Goal: Communication & Community: Answer question/provide support

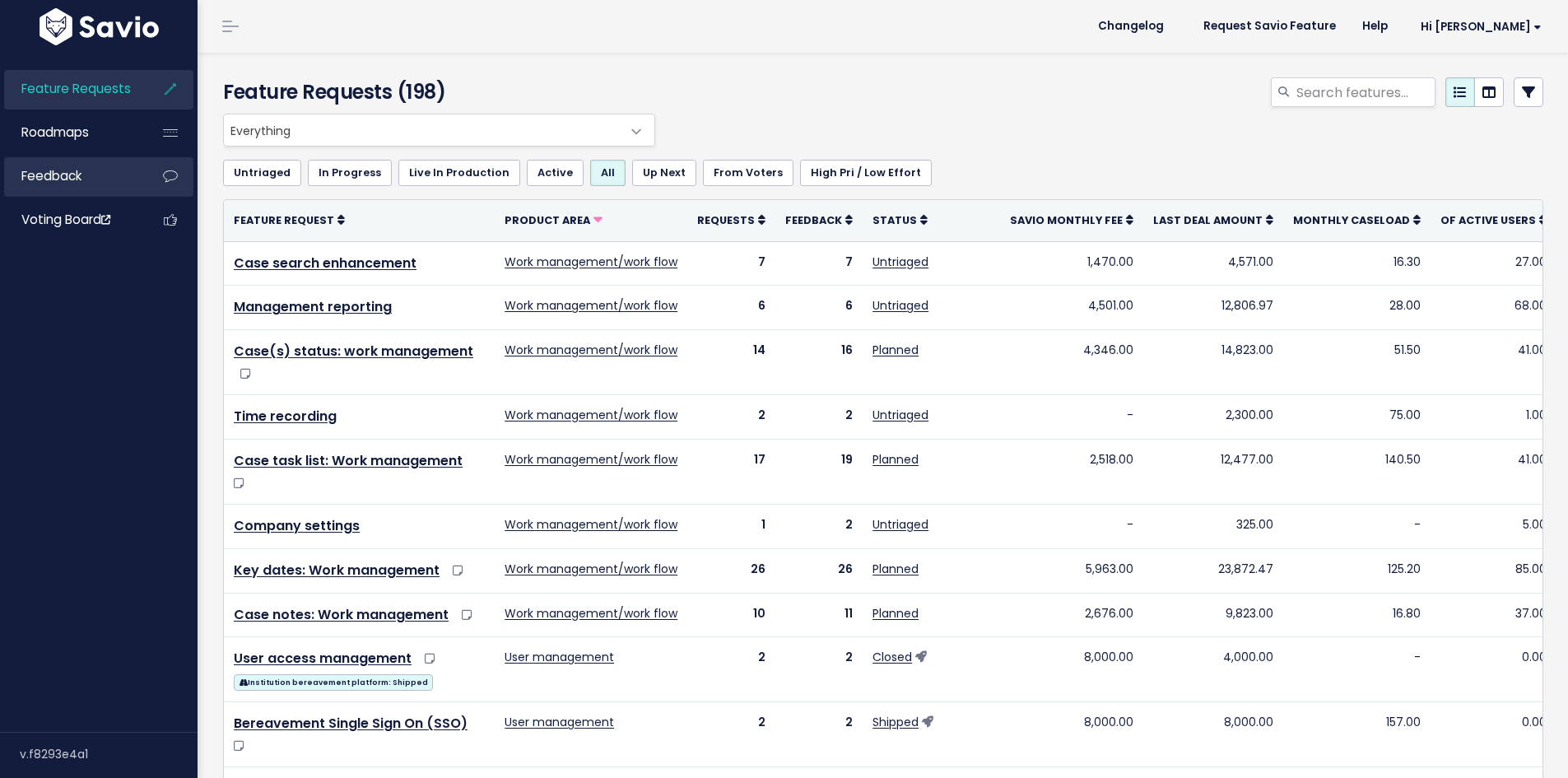
click at [99, 179] on link "Feedback" at bounding box center [70, 176] width 133 height 38
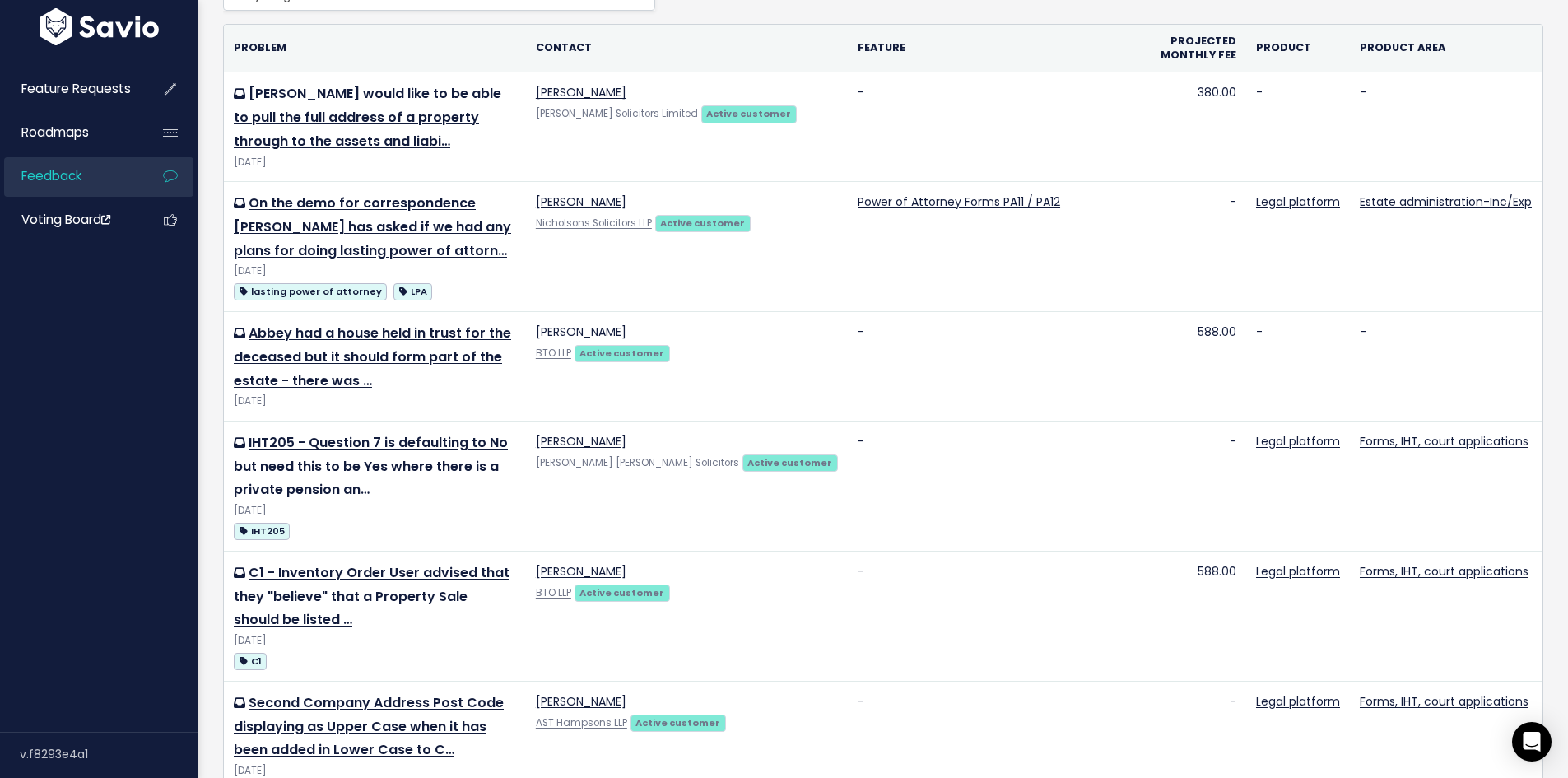
scroll to position [165, 0]
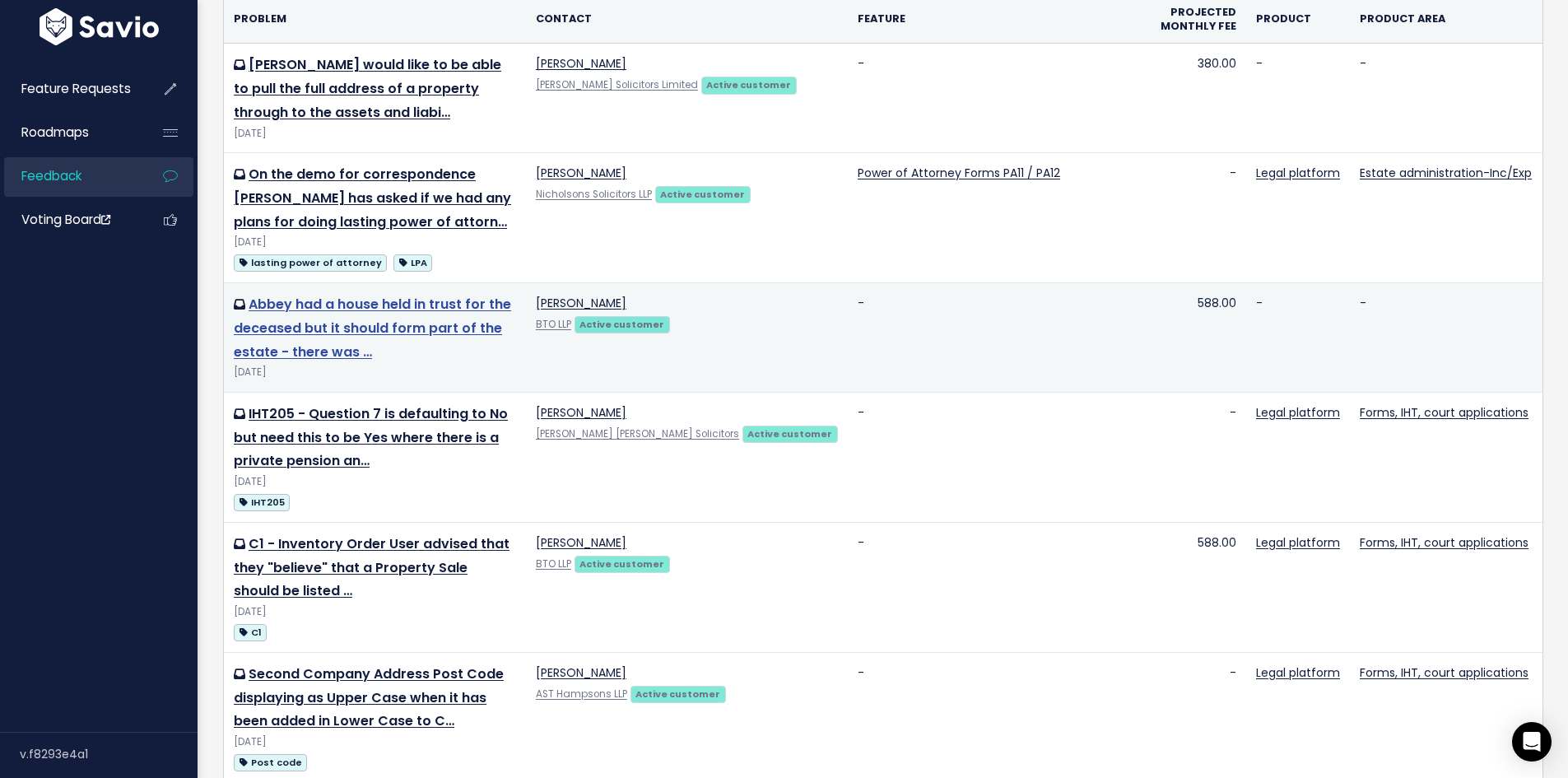
click at [464, 331] on link "Abbey had a house held in trust for the deceased but it should form part of the…" at bounding box center [372, 328] width 278 height 66
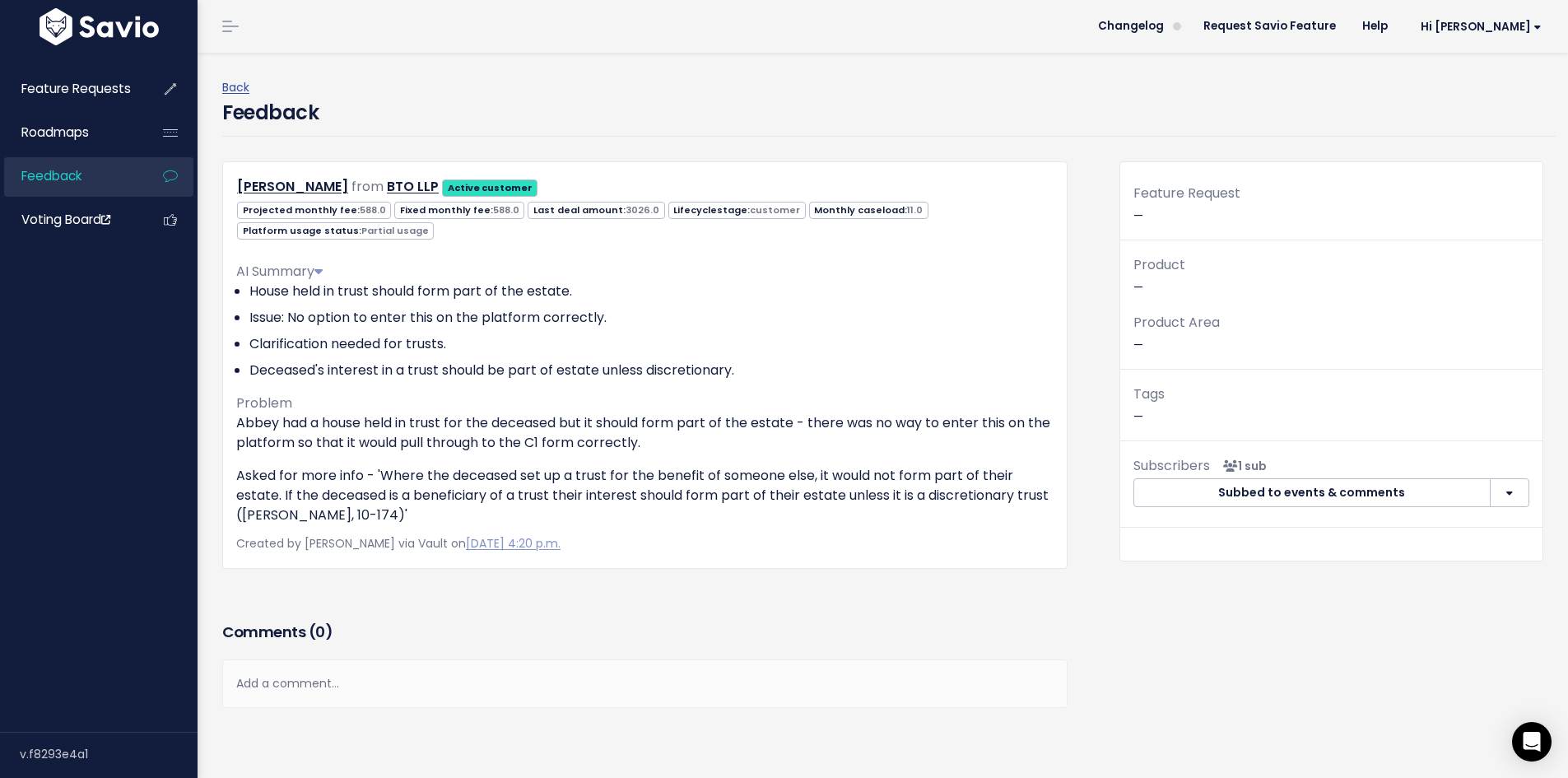
click at [333, 669] on div "Add a comment..." at bounding box center [645, 683] width 845 height 48
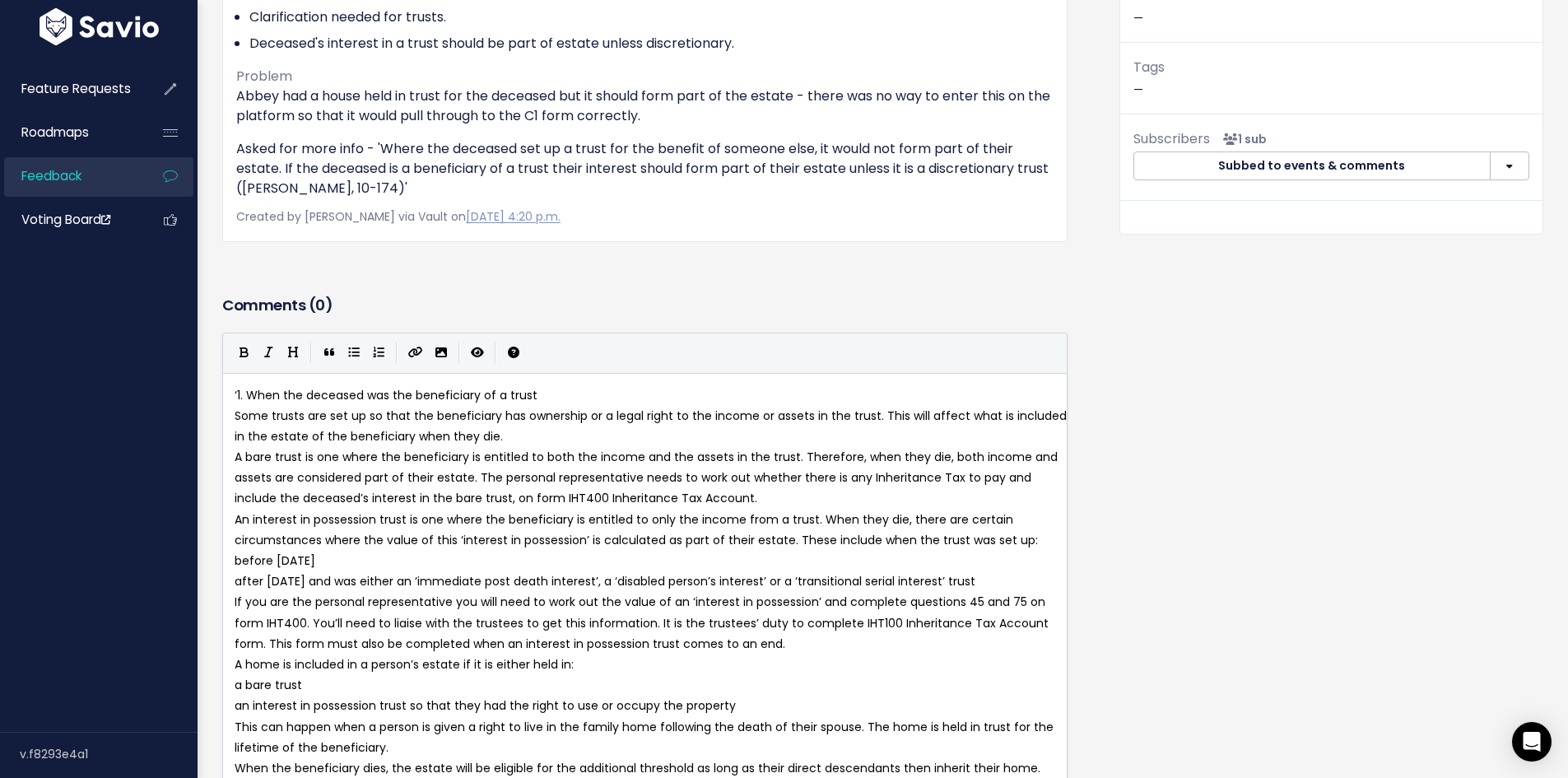
scroll to position [299, 0]
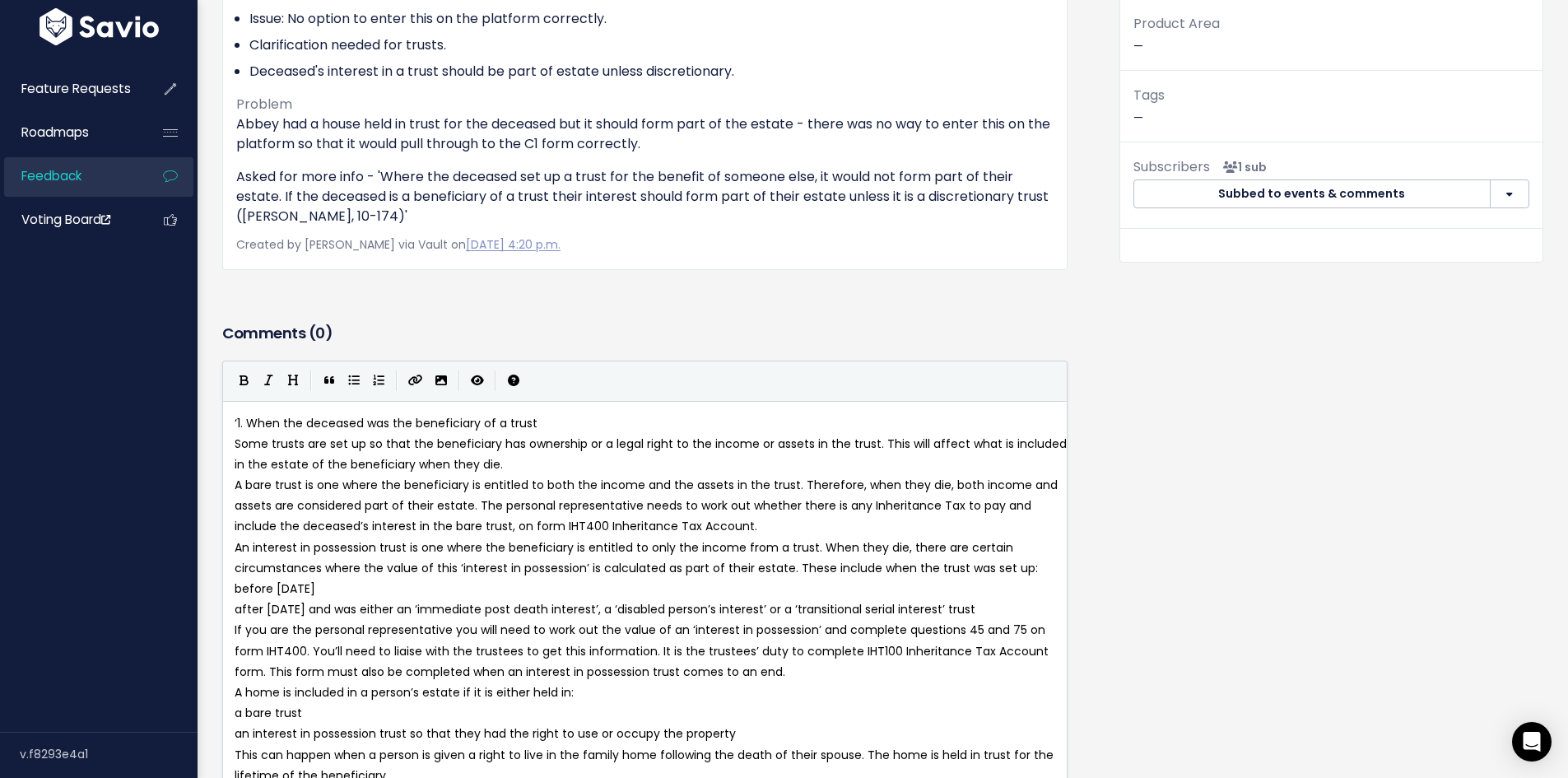
click at [235, 424] on span "‘1. When the deceased was the beneficiary of a trust" at bounding box center [387, 423] width 303 height 16
type textarea "Further contect"
type textarea "xt provided by [PERSON_NAME]"
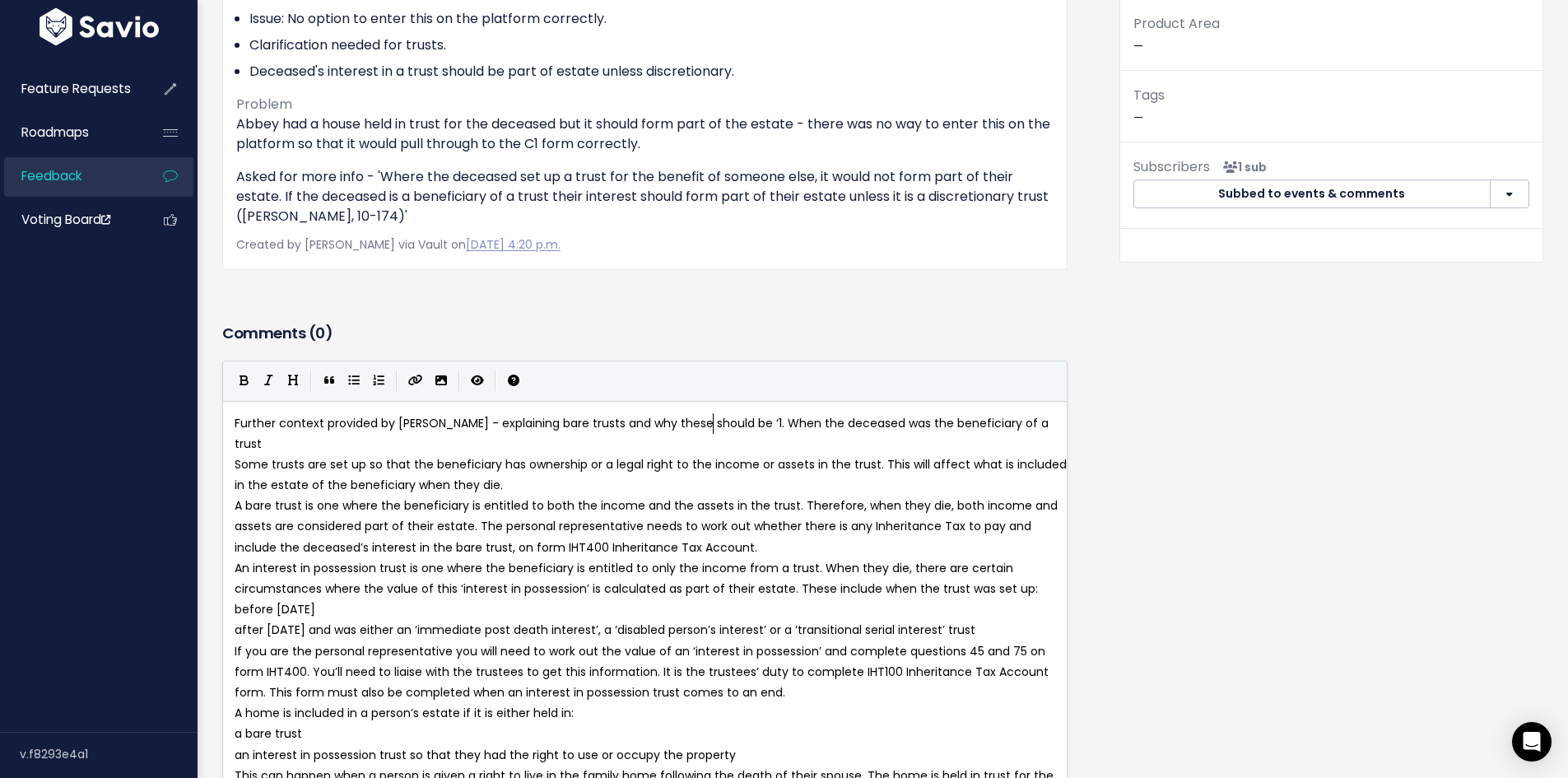
type textarea "- explaining bare trusts and why these should be i"
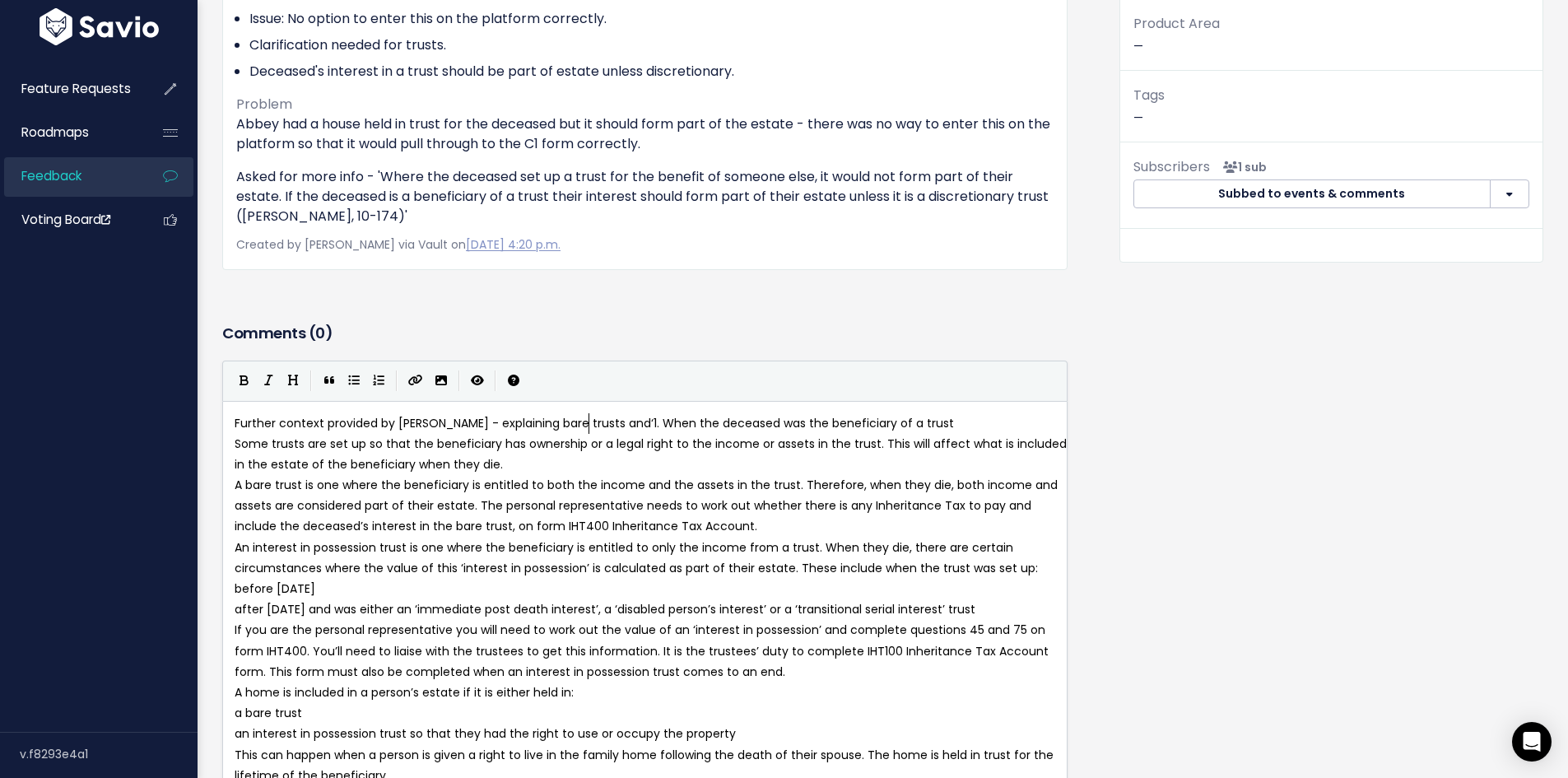
type textarea "dw"
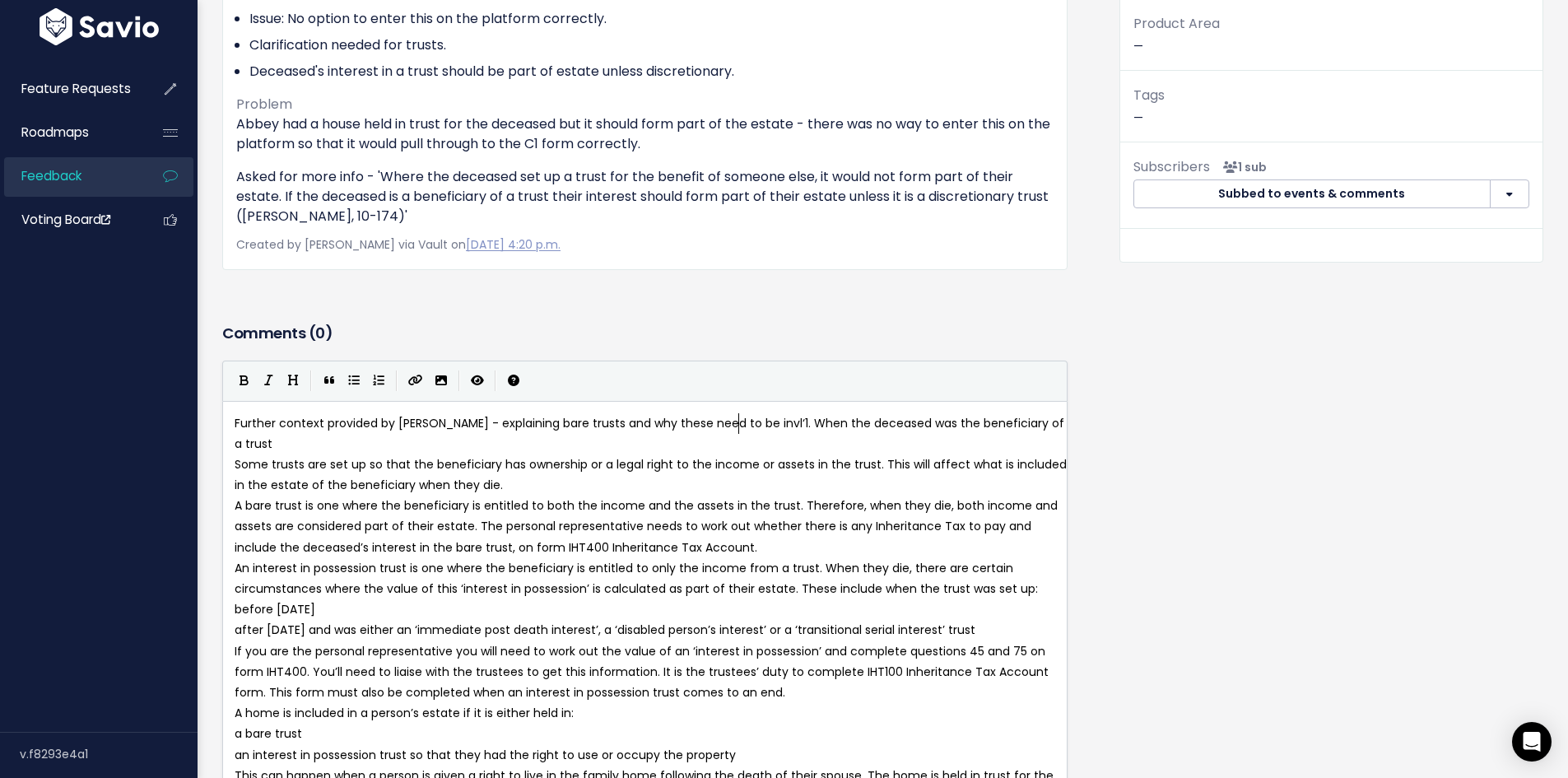
type textarea "why these need to be invlu"
type textarea "cluded as part of the estate:"
type textarea "'"
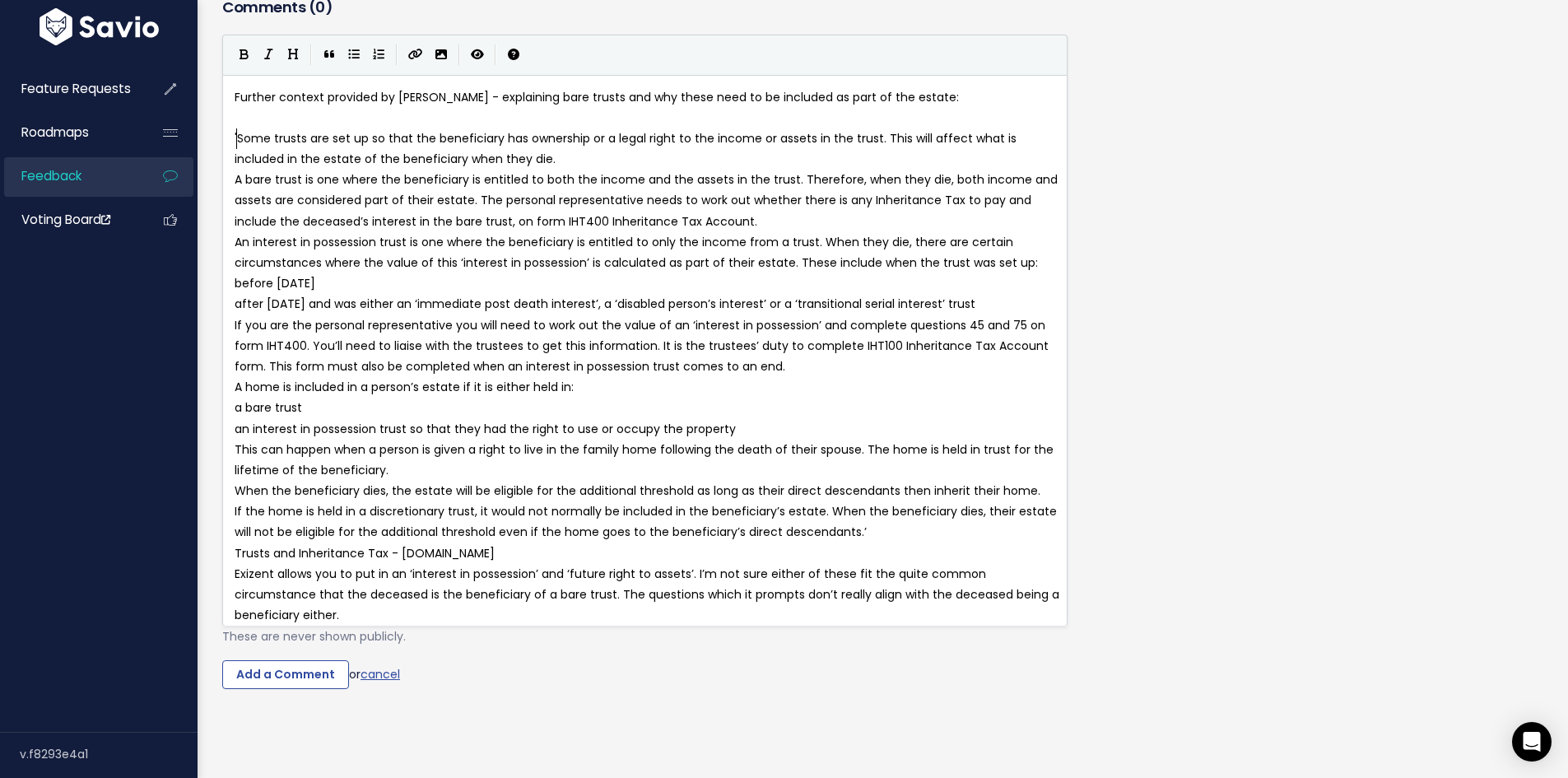
scroll to position [628, 0]
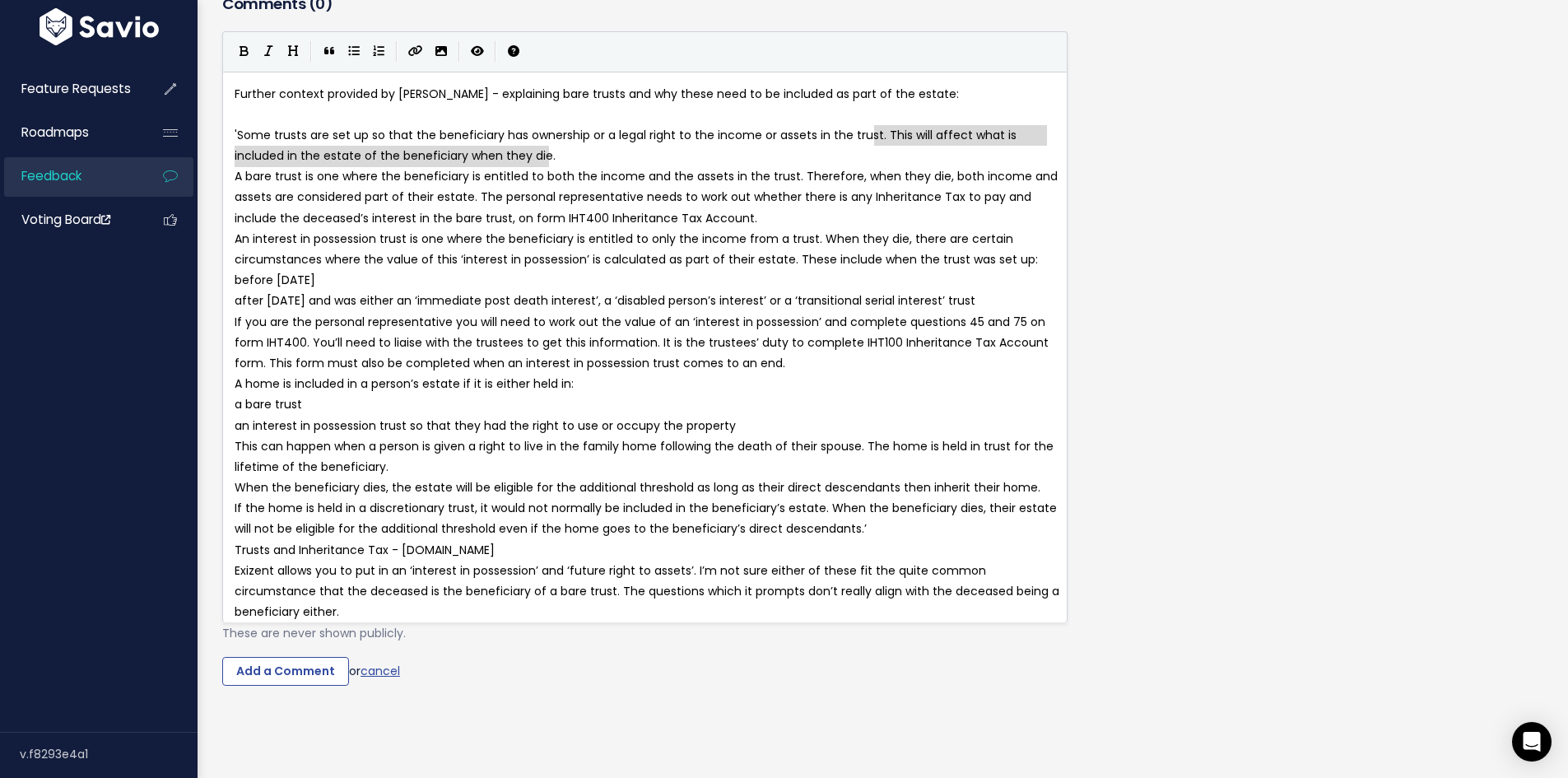
type textarea "right to the income or assets in the trust. This will affect what is included i…"
type textarea "ncluded in the estate of the beneficiary when they die."
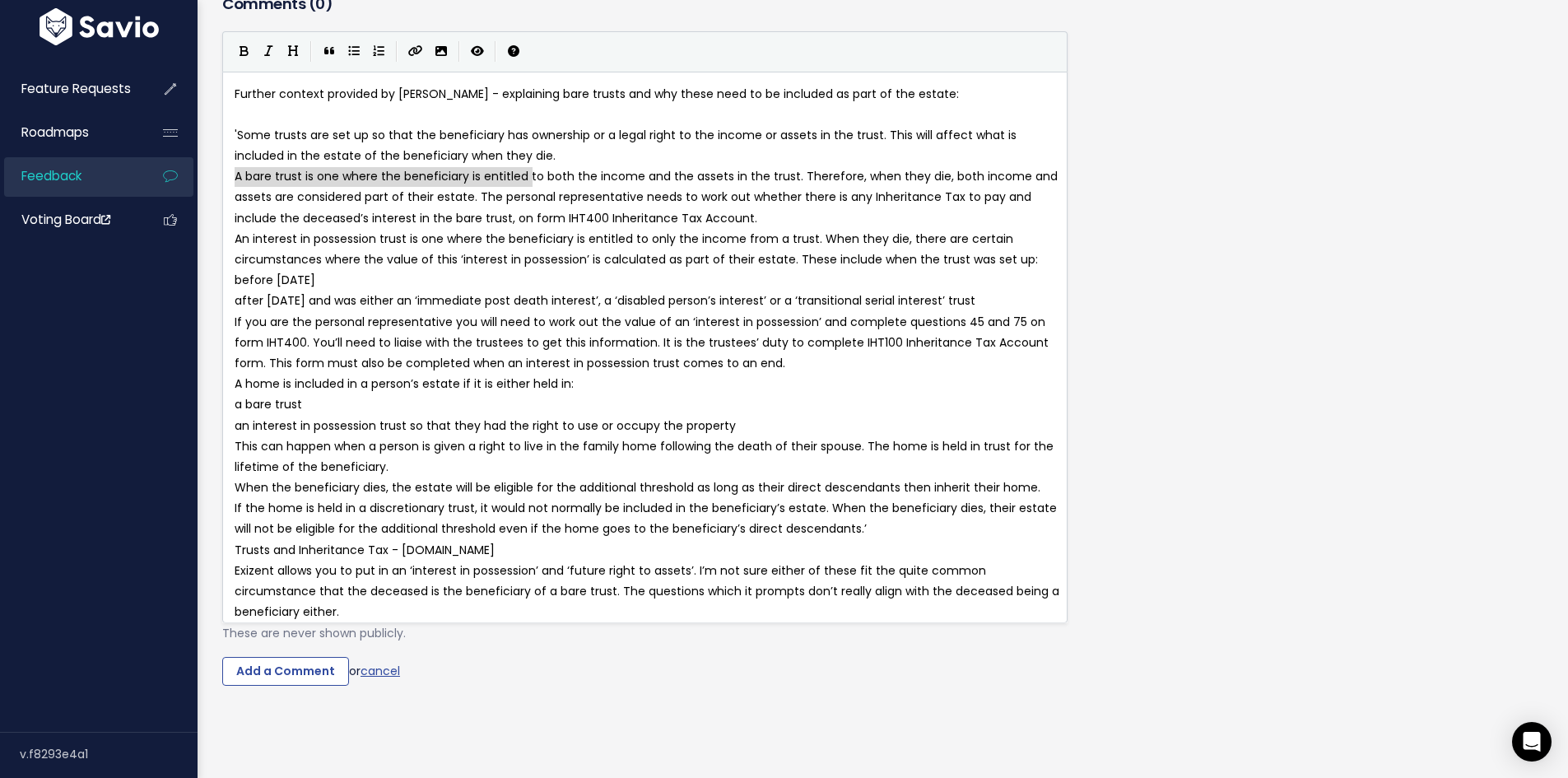
type textarea "A bare trust is one where the beneficiary is entitled to both the income and th…"
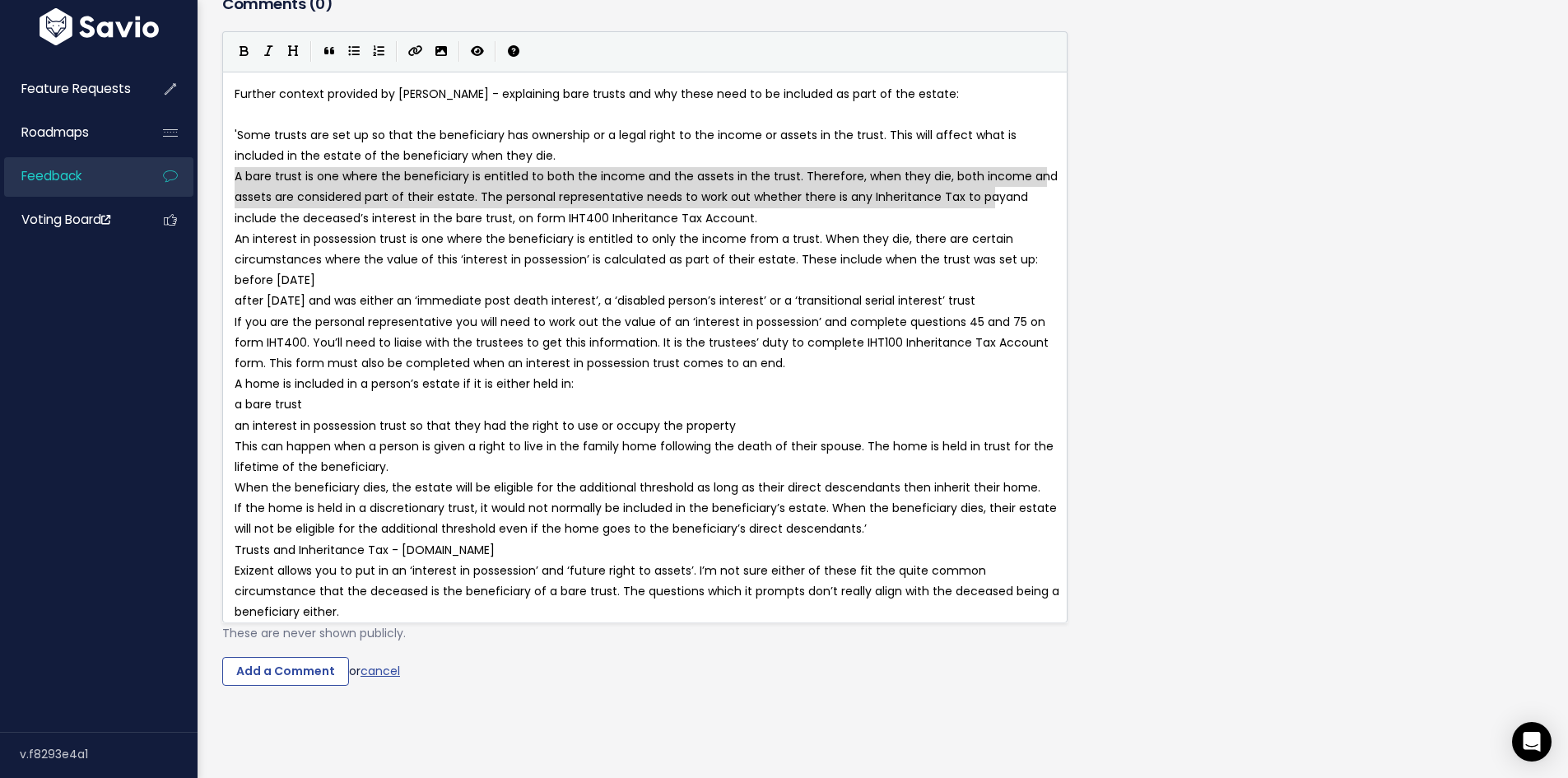
type textarea "A bare trust is one where the beneficiary is entitled to both the income and th…"
drag, startPoint x: 235, startPoint y: 174, endPoint x: 991, endPoint y: 199, distance: 756.4
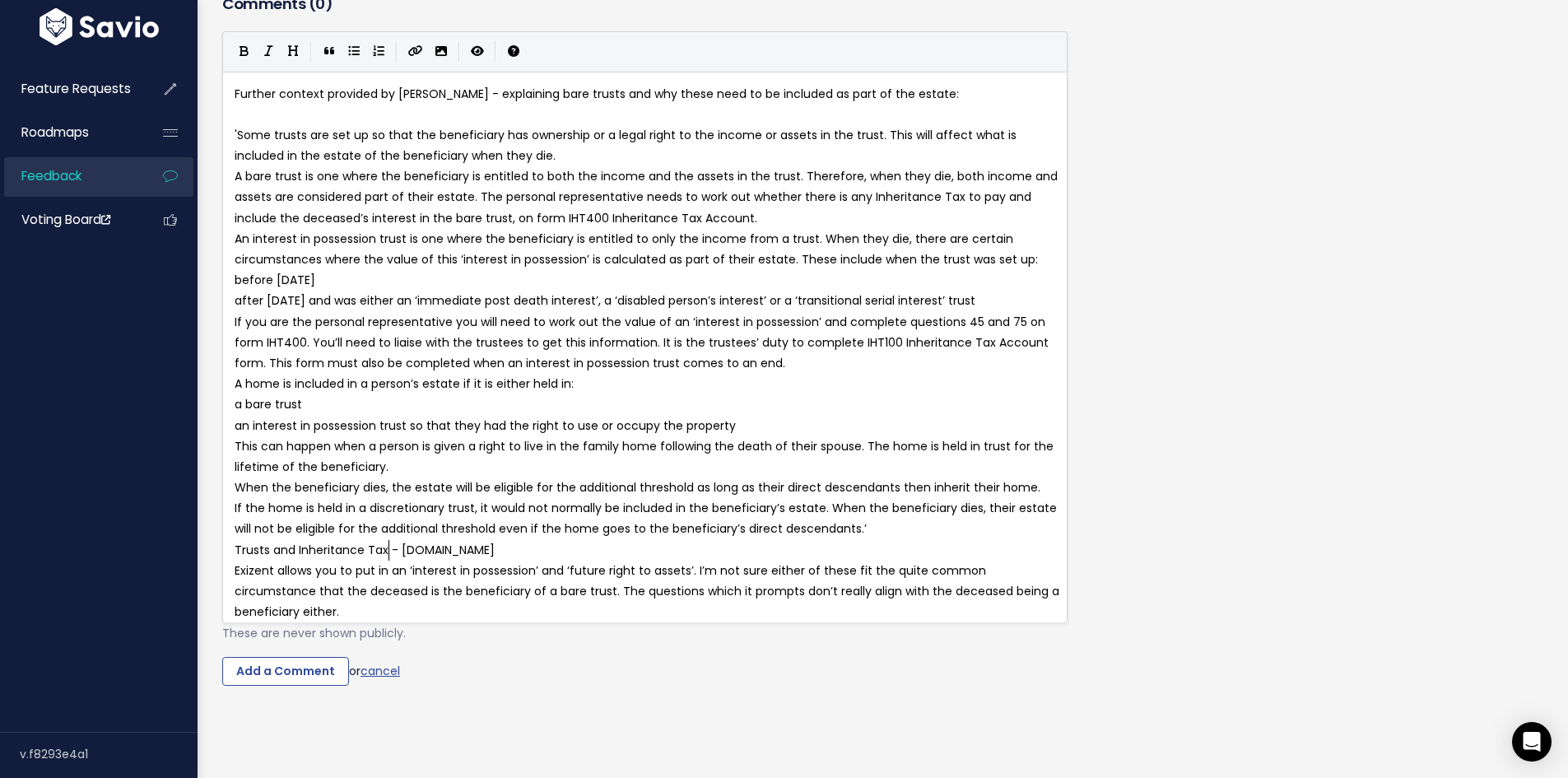
click at [389, 555] on span "Trusts and Inheritance Tax - [DOMAIN_NAME]" at bounding box center [365, 550] width 261 height 16
drag, startPoint x: 441, startPoint y: 548, endPoint x: 225, endPoint y: 550, distance: 216.0
type textarea "Trusts and Inheritance Tax - [DOMAIN_NAME]"
click at [511, 546] on span "https://" at bounding box center [532, 550] width 45 height 16
click at [618, 598] on span "Exizent allows you to put in an ‘interest in possession’ and ‘future right to a…" at bounding box center [649, 590] width 828 height 58
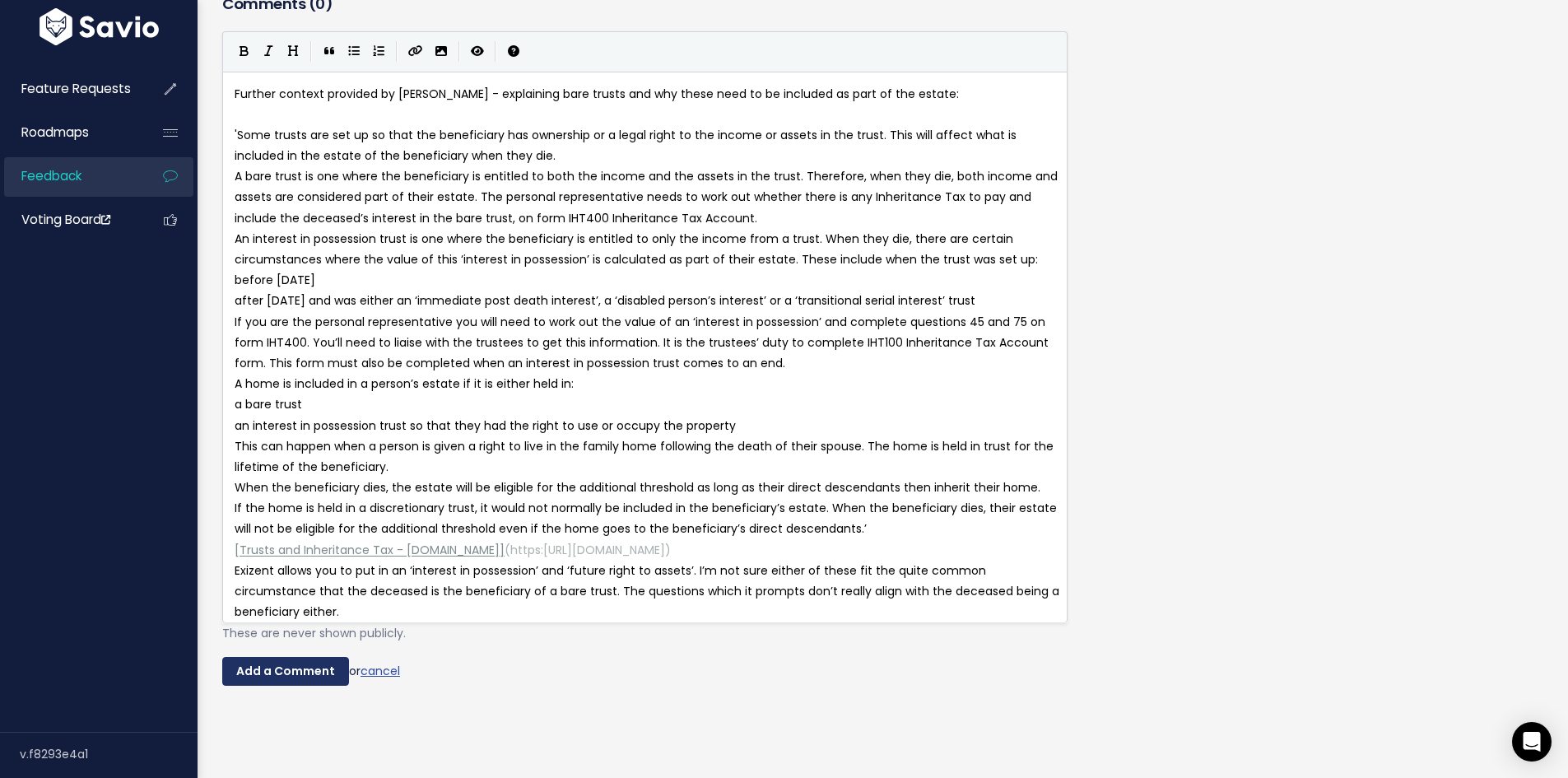
click at [308, 682] on input "Add a Comment" at bounding box center [286, 671] width 127 height 29
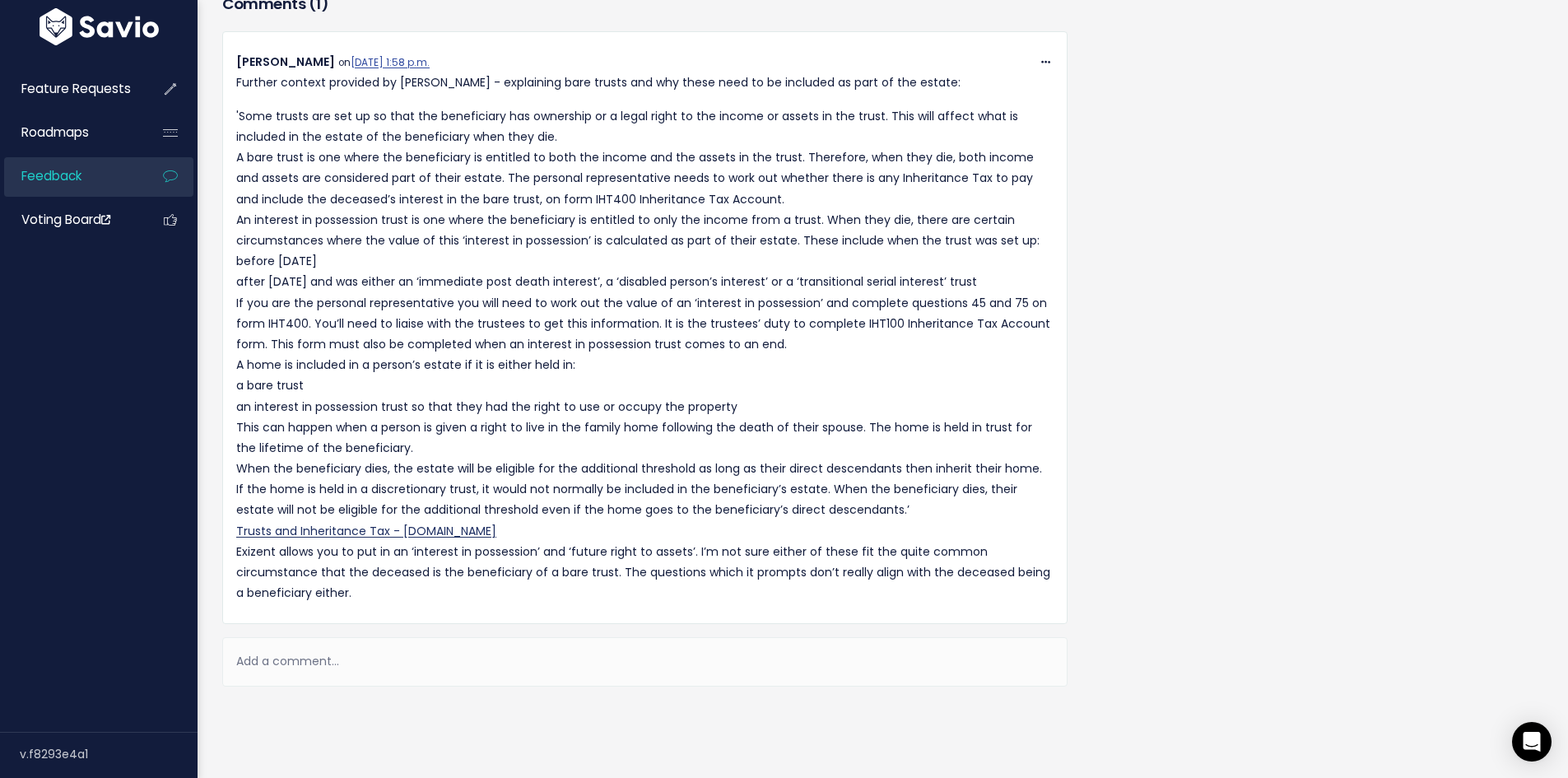
click at [371, 533] on link "Trusts and Inheritance Tax - [DOMAIN_NAME]" at bounding box center [366, 531] width 261 height 16
drag, startPoint x: 359, startPoint y: 531, endPoint x: 458, endPoint y: 486, distance: 108.7
click at [458, 486] on p "'Some trusts are set up so that the beneficiary has ownership or a legal right …" at bounding box center [644, 355] width 818 height 498
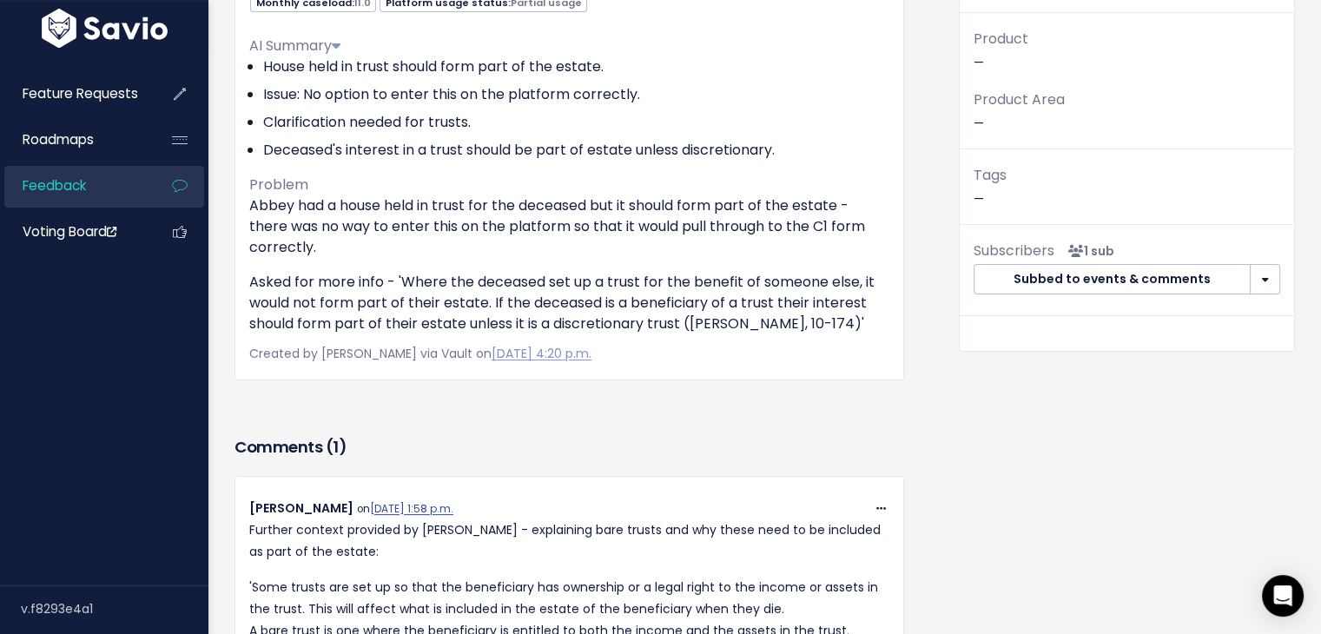
scroll to position [228, 0]
